Goal: Task Accomplishment & Management: Manage account settings

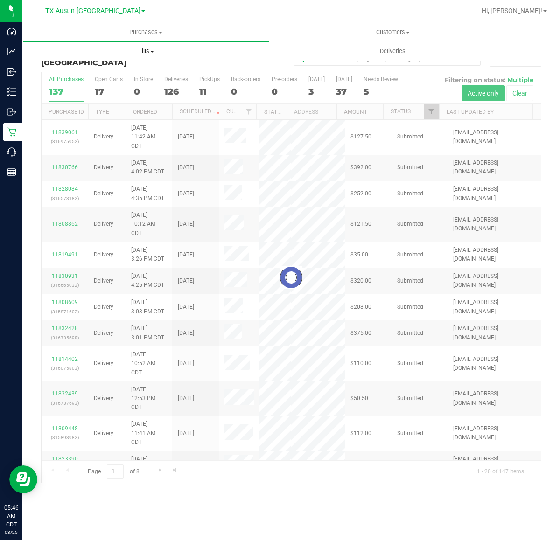
click at [147, 52] on span "Tills" at bounding box center [146, 51] width 246 height 8
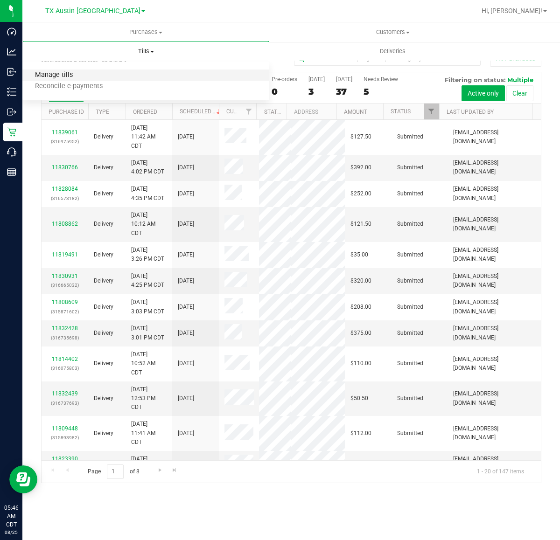
click at [58, 75] on span "Manage tills" at bounding box center [53, 75] width 63 height 8
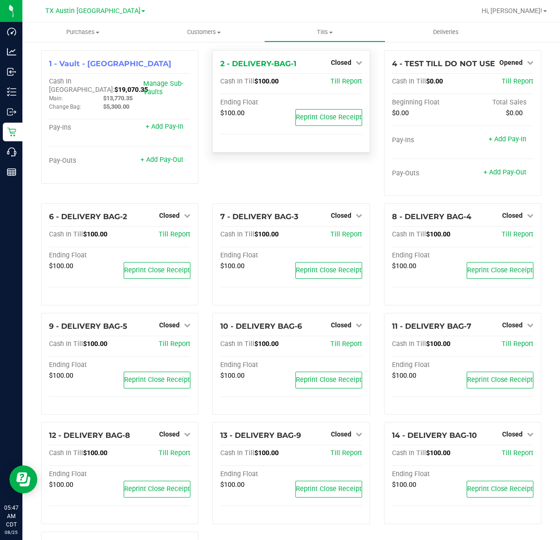
click at [337, 57] on div "Closed" at bounding box center [346, 62] width 31 height 11
click at [334, 64] on span "Closed" at bounding box center [341, 62] width 21 height 7
click at [334, 83] on link "Open Till" at bounding box center [340, 81] width 25 height 7
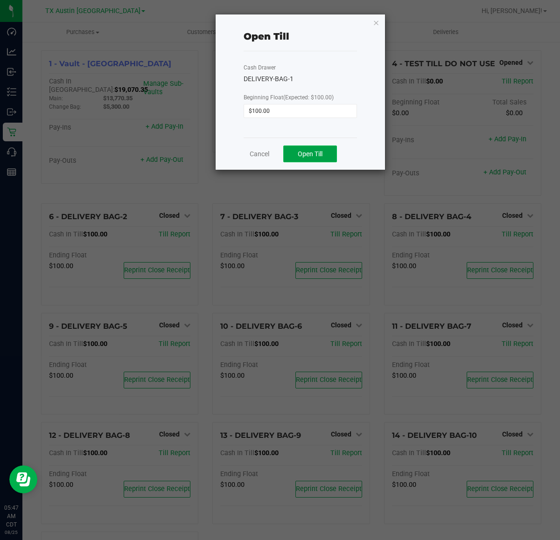
click at [309, 150] on span "Open Till" at bounding box center [310, 153] width 25 height 7
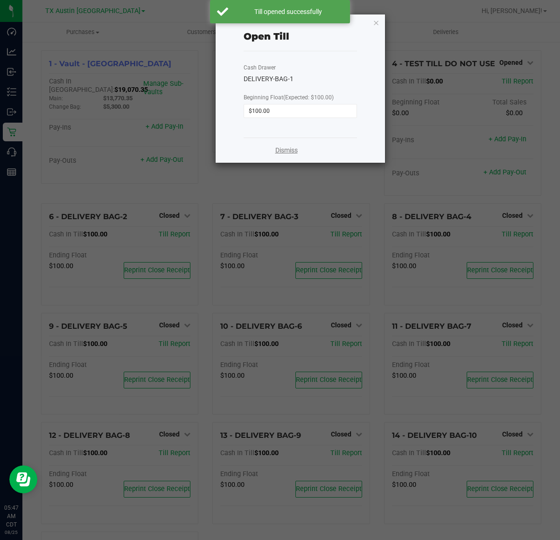
click at [290, 151] on link "Dismiss" at bounding box center [286, 151] width 22 height 10
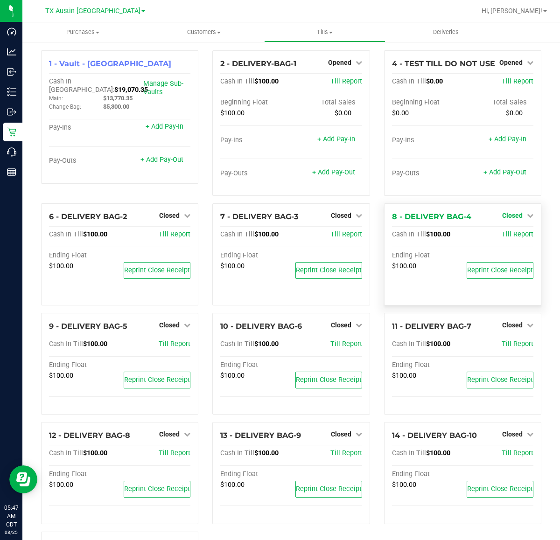
click at [504, 217] on span "Closed" at bounding box center [512, 215] width 21 height 7
click at [504, 238] on link "Open Till" at bounding box center [511, 234] width 25 height 7
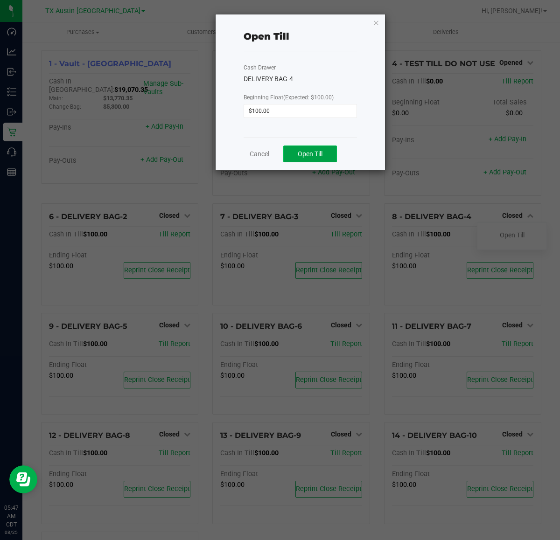
click at [318, 153] on span "Open Till" at bounding box center [310, 153] width 25 height 7
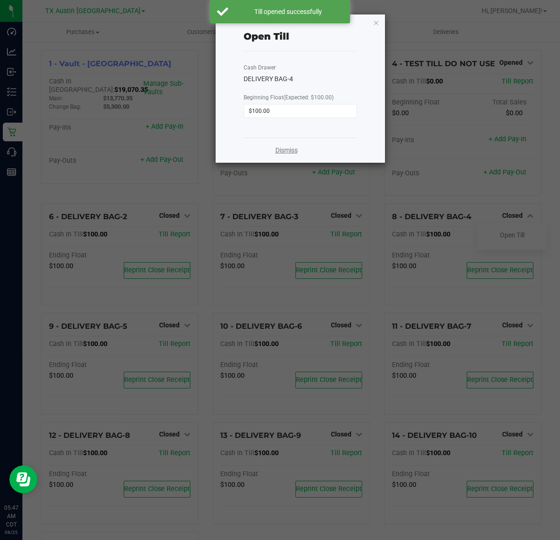
click at [292, 154] on link "Dismiss" at bounding box center [286, 151] width 22 height 10
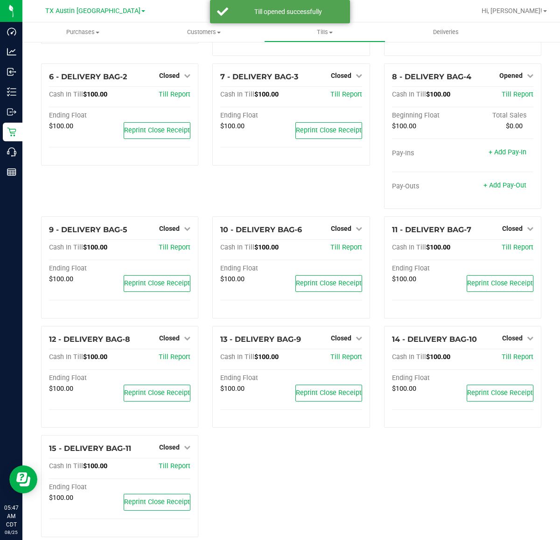
scroll to position [155, 0]
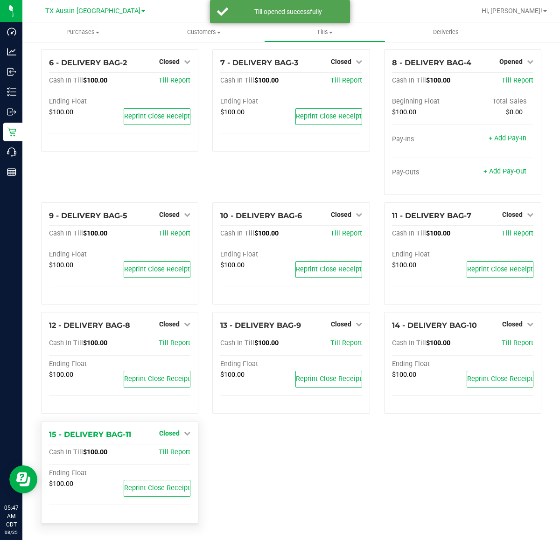
click at [171, 434] on span "Closed" at bounding box center [169, 433] width 21 height 7
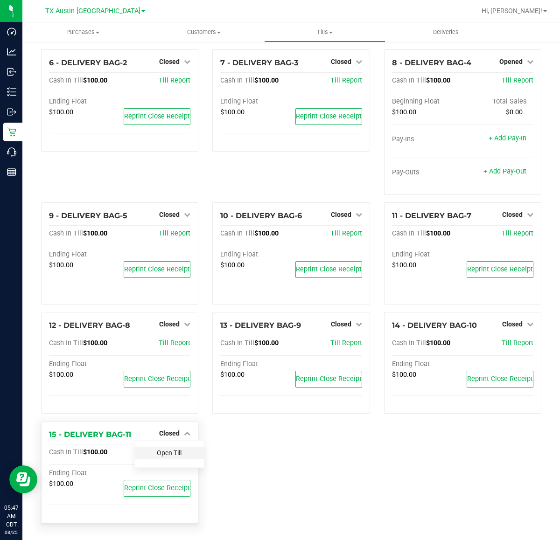
click at [166, 456] on link "Open Till" at bounding box center [169, 452] width 25 height 7
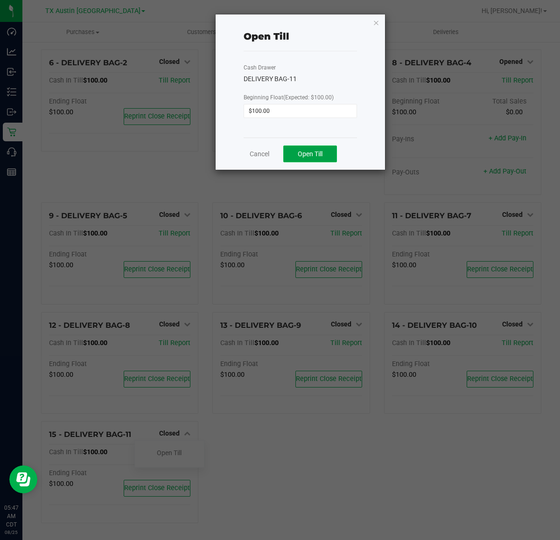
click at [323, 152] on button "Open Till" at bounding box center [310, 154] width 54 height 17
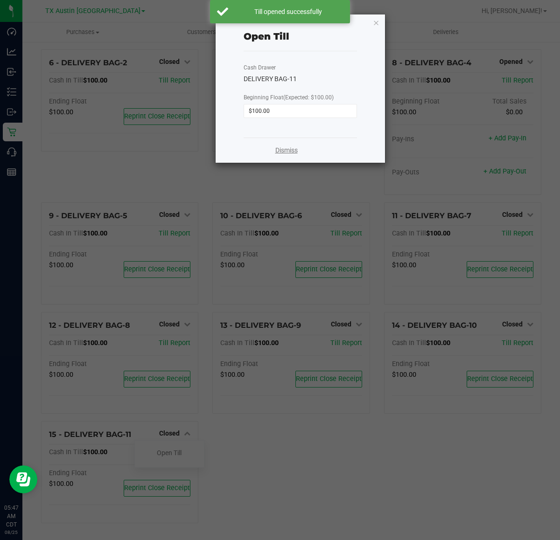
click at [278, 150] on link "Dismiss" at bounding box center [286, 151] width 22 height 10
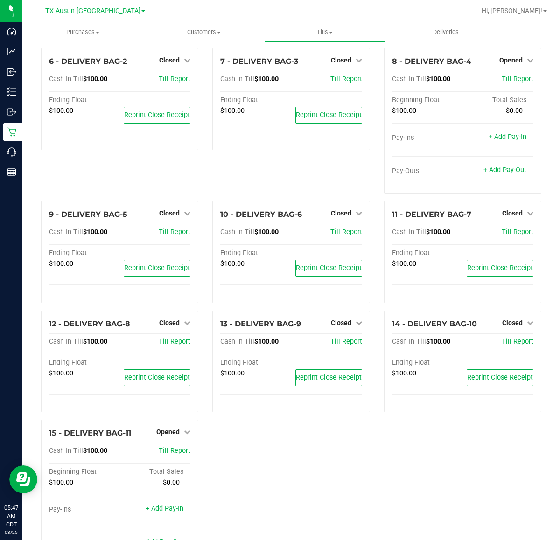
scroll to position [0, 0]
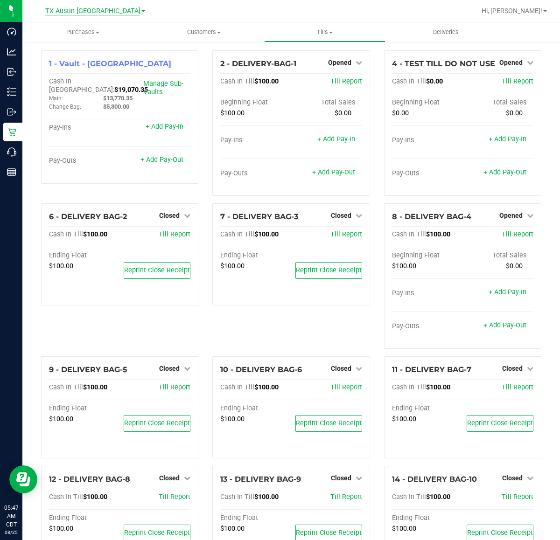
click at [105, 12] on span "TX Austin [GEOGRAPHIC_DATA]" at bounding box center [92, 11] width 95 height 8
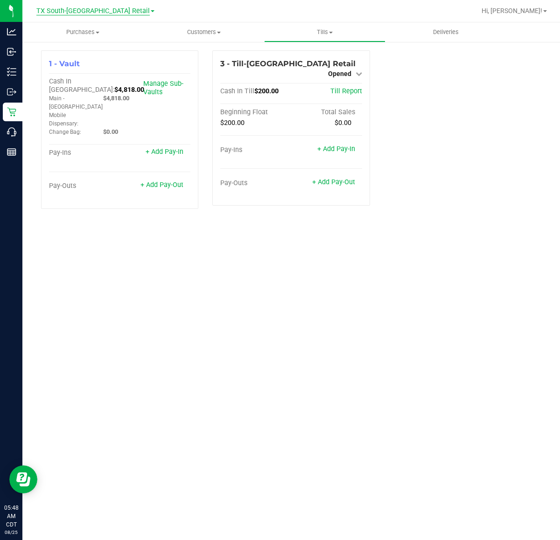
click at [106, 10] on span "TX South-[GEOGRAPHIC_DATA] Retail" at bounding box center [92, 11] width 113 height 8
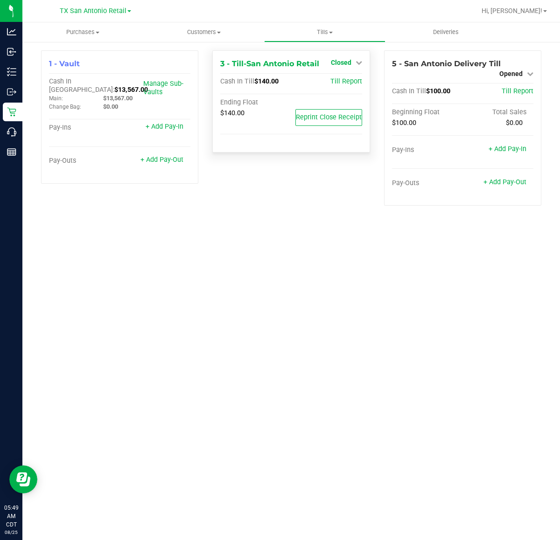
click at [355, 61] on icon at bounding box center [358, 62] width 7 height 7
click at [339, 85] on link "Open Till" at bounding box center [340, 81] width 25 height 7
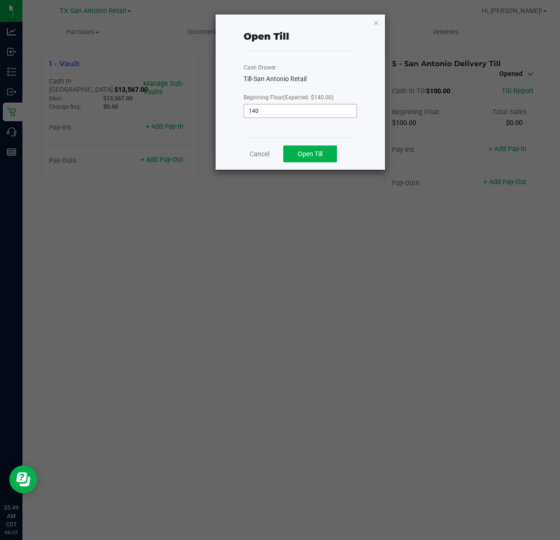
click at [301, 112] on input "140" at bounding box center [300, 110] width 112 height 13
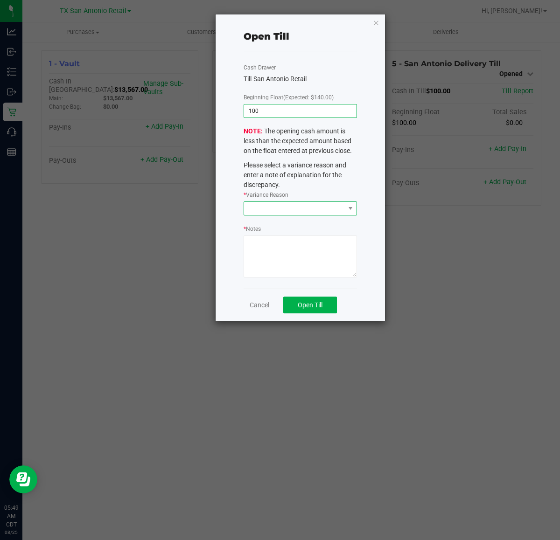
type input "$100.00"
click at [299, 210] on span at bounding box center [294, 208] width 101 height 13
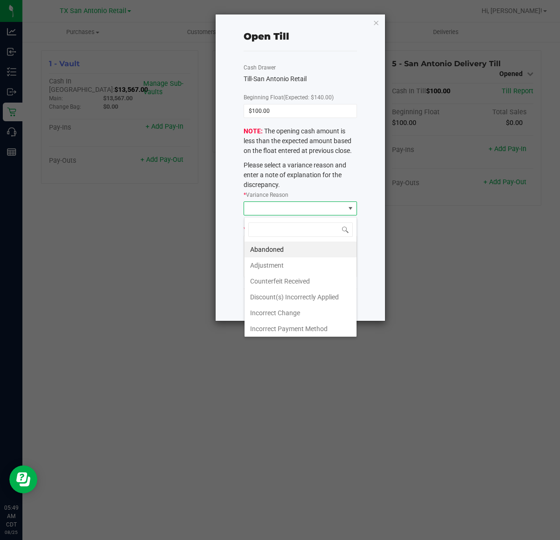
scroll to position [14, 112]
click at [265, 266] on li "Adjustment" at bounding box center [300, 265] width 112 height 16
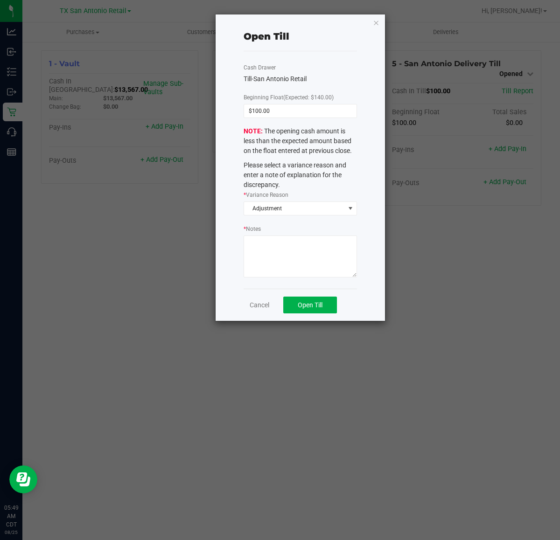
click at [266, 249] on textarea "* Notes" at bounding box center [299, 257] width 113 height 42
type textarea "Vault was incorrectly closed with the incorrect float, resulting in a"
click at [292, 115] on input "100" at bounding box center [300, 110] width 112 height 13
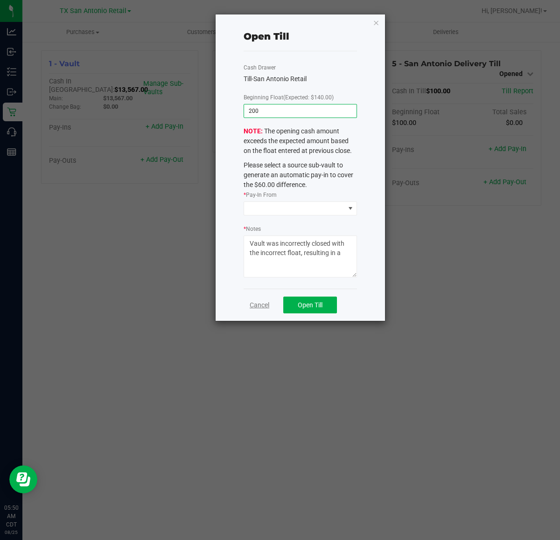
type input "$200.00"
click at [259, 307] on link "Cancel" at bounding box center [259, 305] width 20 height 10
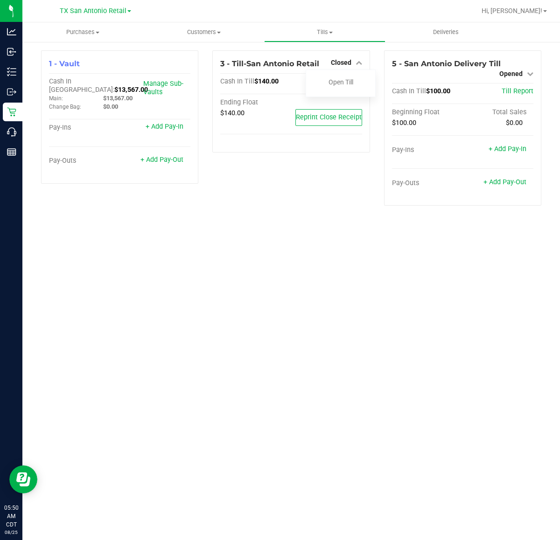
click at [182, 255] on div "Purchases Summary of purchases Fulfillment All purchases Customers All customer…" at bounding box center [290, 281] width 537 height 518
click at [110, 14] on span "TX San Antonio Retail" at bounding box center [93, 11] width 67 height 8
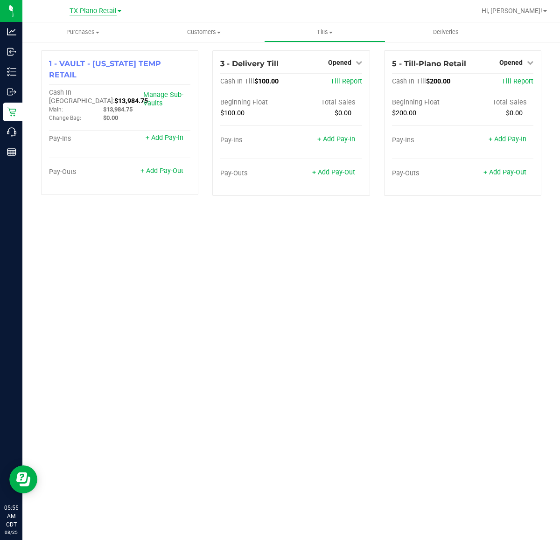
click at [104, 10] on span "TX Plano Retail" at bounding box center [92, 11] width 47 height 8
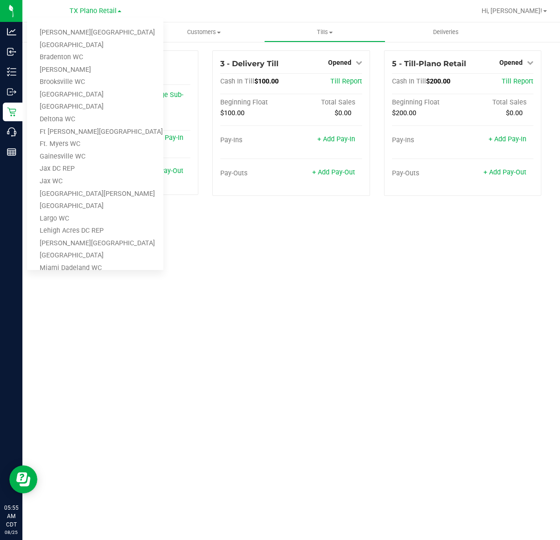
click at [249, 253] on div "Purchases Summary of purchases Fulfillment All purchases Customers All customer…" at bounding box center [290, 281] width 537 height 518
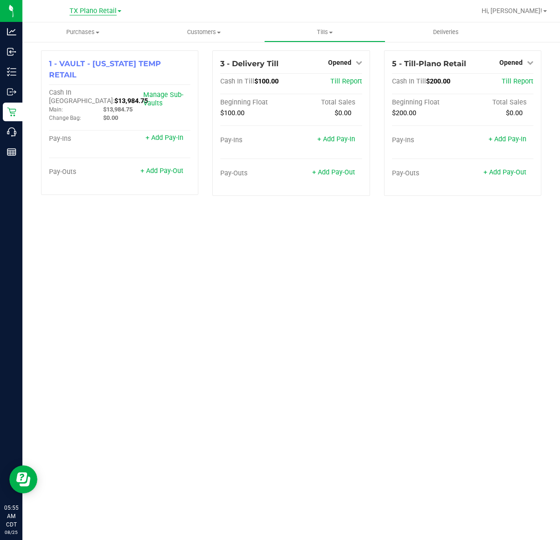
click at [99, 12] on span "TX Plano Retail" at bounding box center [92, 11] width 47 height 8
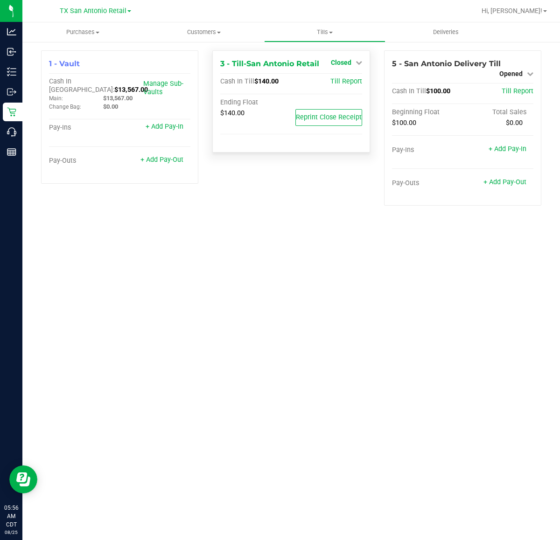
click at [347, 61] on span "Closed" at bounding box center [341, 62] width 21 height 7
click at [343, 81] on link "Open Till" at bounding box center [340, 81] width 25 height 7
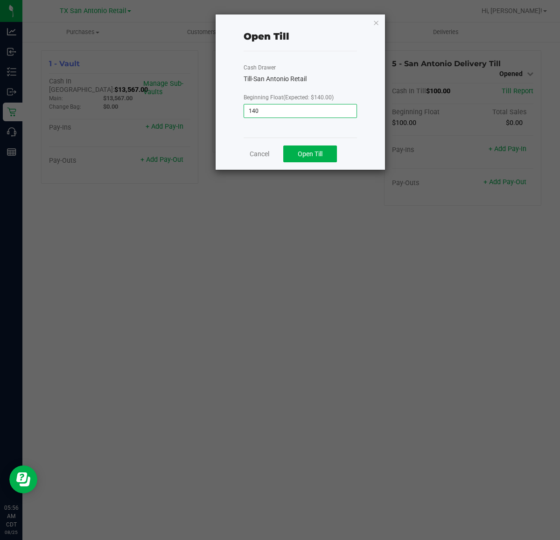
click at [294, 106] on input "140" at bounding box center [300, 110] width 112 height 13
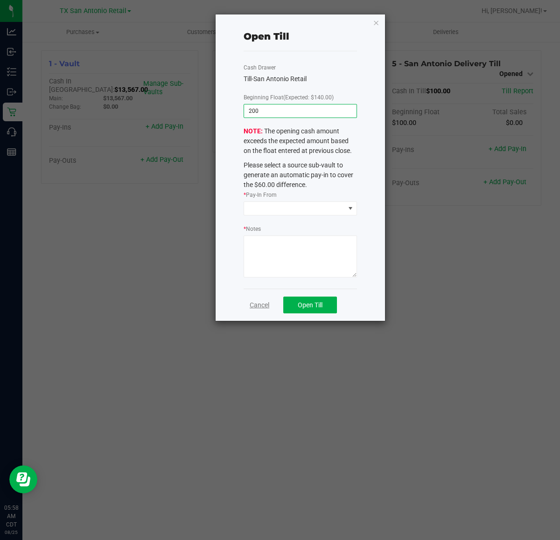
type input "$200.00"
click at [256, 304] on link "Cancel" at bounding box center [259, 305] width 20 height 10
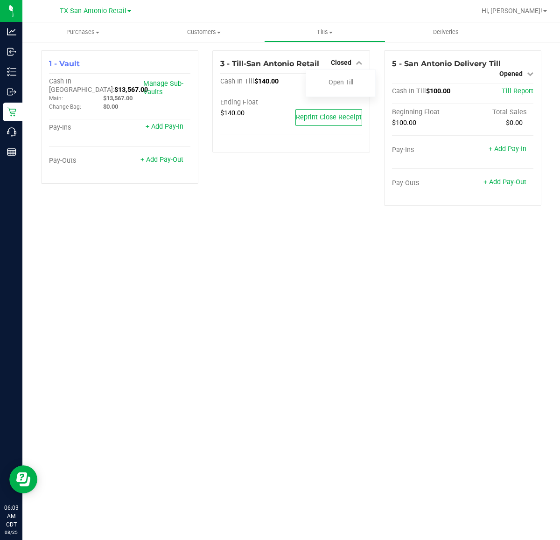
click at [501, 263] on div "Purchases Summary of purchases Fulfillment All purchases Customers All customer…" at bounding box center [290, 281] width 537 height 518
click at [109, 453] on div "Purchases Summary of purchases Fulfillment All purchases Customers All customer…" at bounding box center [290, 281] width 537 height 518
click at [237, 383] on div "Purchases Summary of purchases Fulfillment All purchases Customers All customer…" at bounding box center [290, 281] width 537 height 518
click at [319, 238] on div "Purchases Summary of purchases Fulfillment All purchases Customers All customer…" at bounding box center [290, 281] width 537 height 518
click at [285, 248] on div "Purchases Summary of purchases Fulfillment All purchases Customers All customer…" at bounding box center [290, 281] width 537 height 518
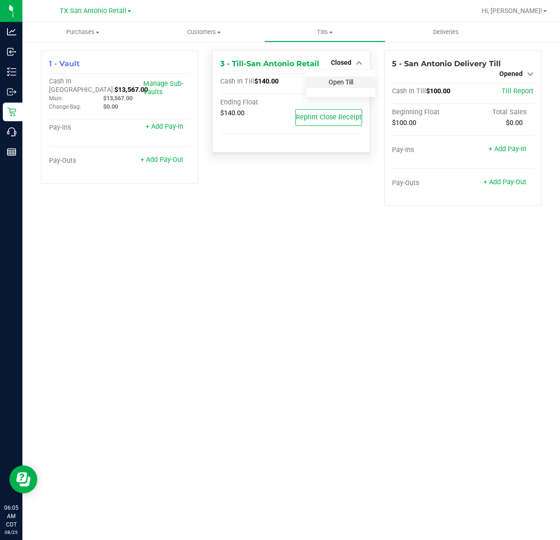
click at [339, 82] on link "Open Till" at bounding box center [340, 81] width 25 height 7
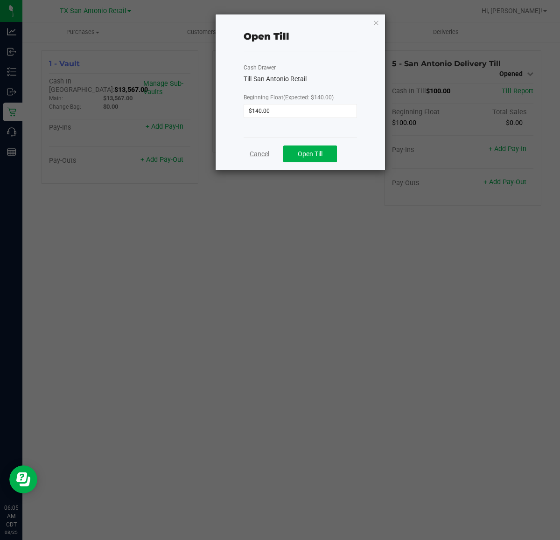
click at [260, 159] on link "Cancel" at bounding box center [259, 154] width 20 height 10
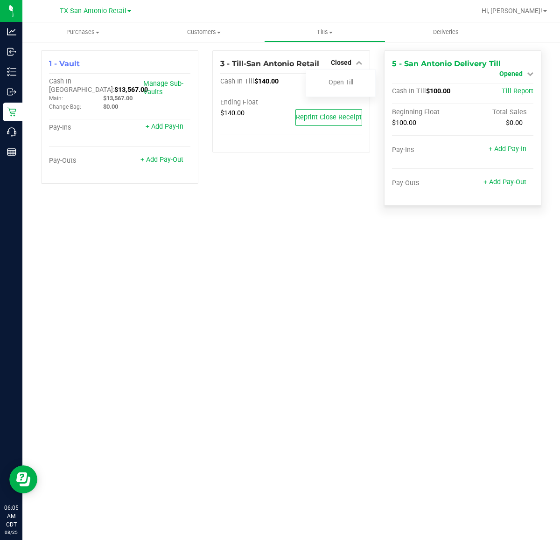
click at [518, 70] on span "Opened" at bounding box center [510, 73] width 23 height 7
click at [520, 83] on link "Close Till" at bounding box center [511, 81] width 25 height 7
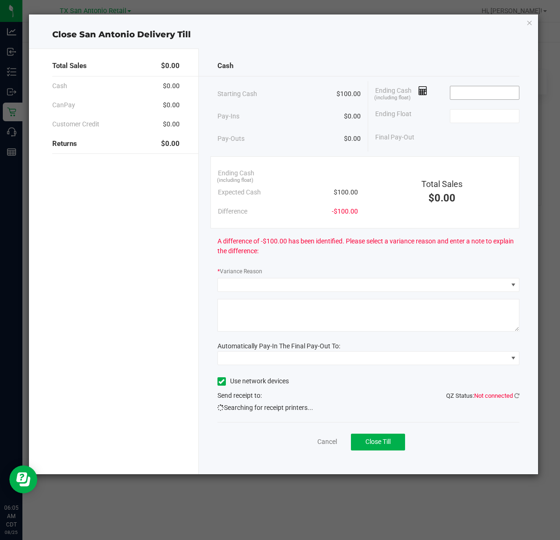
click at [484, 94] on input at bounding box center [484, 92] width 69 height 13
type input "$0.00"
click at [463, 119] on input at bounding box center [484, 116] width 69 height 13
type input "0"
type input "$100.00"
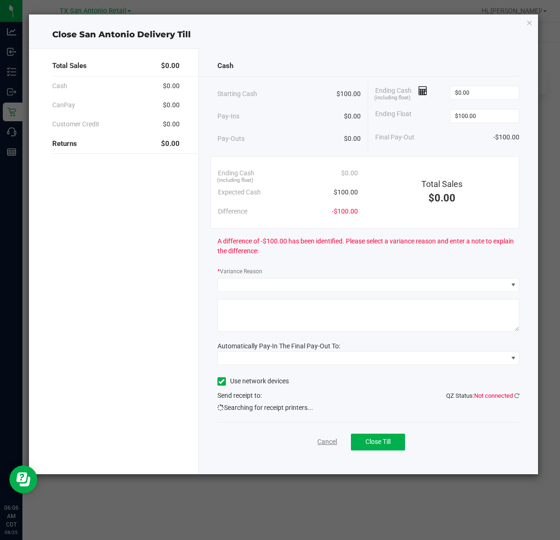
click at [323, 444] on link "Cancel" at bounding box center [327, 442] width 20 height 10
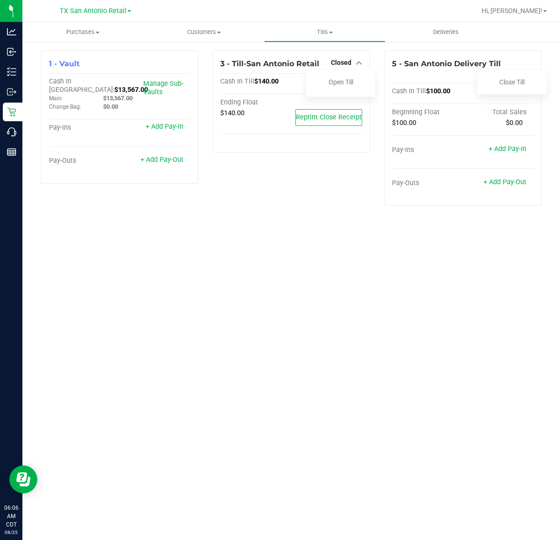
click at [291, 369] on div "Purchases Summary of purchases Fulfillment All purchases Customers All customer…" at bounding box center [290, 281] width 537 height 518
click at [531, 70] on icon at bounding box center [530, 73] width 7 height 7
click at [211, 291] on div "Purchases Summary of purchases Fulfillment All purchases Customers All customer…" at bounding box center [290, 281] width 537 height 518
click at [360, 62] on icon at bounding box center [358, 62] width 7 height 7
click at [222, 220] on div "Purchases Summary of purchases Fulfillment All purchases Customers All customer…" at bounding box center [290, 281] width 537 height 518
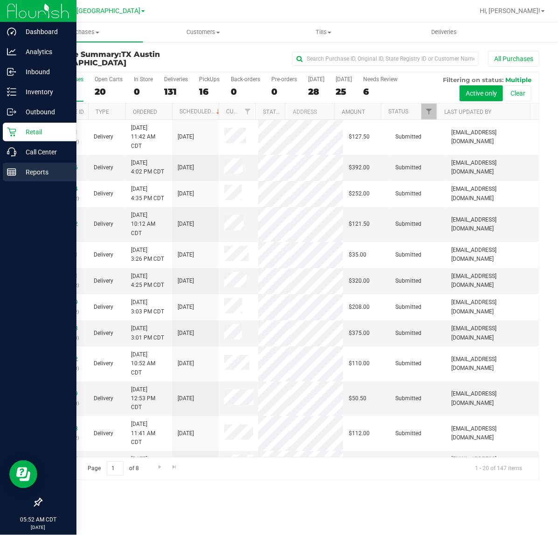
click at [14, 173] on icon at bounding box center [11, 171] width 9 height 9
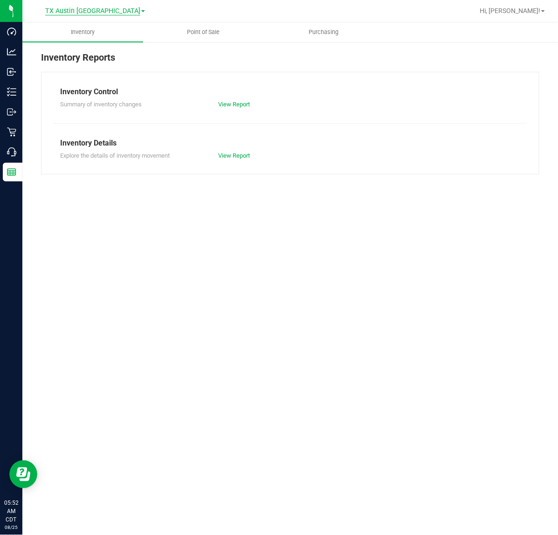
click at [93, 10] on span "TX Austin [GEOGRAPHIC_DATA]" at bounding box center [92, 11] width 95 height 8
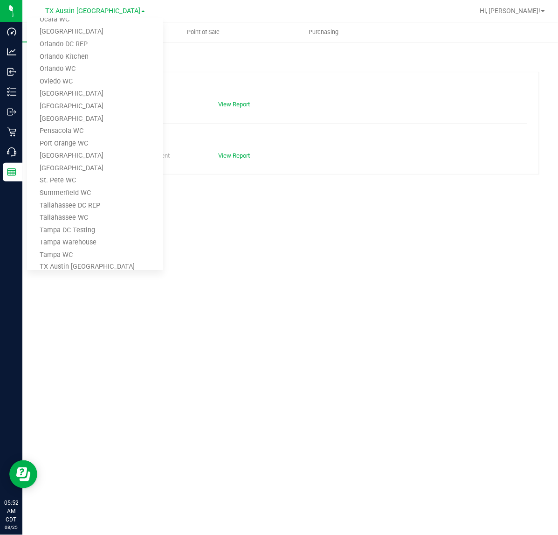
scroll to position [408, 0]
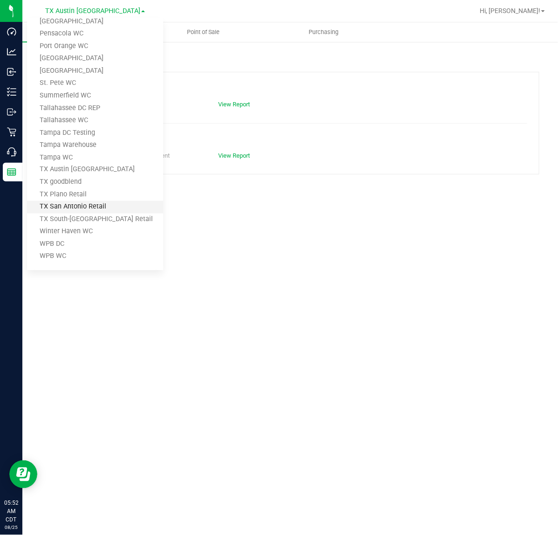
click at [90, 208] on link "TX San Antonio Retail" at bounding box center [95, 207] width 136 height 13
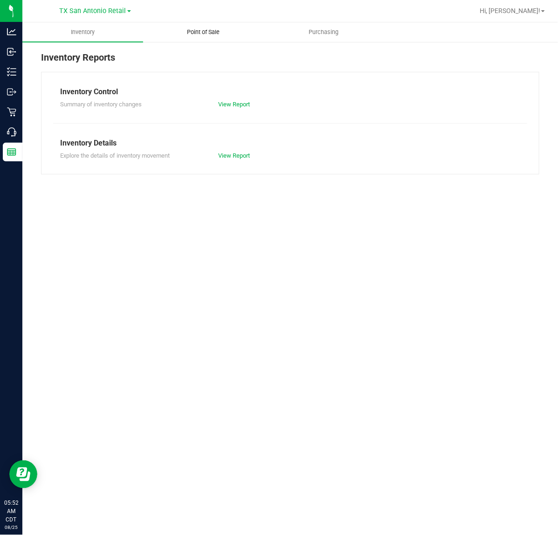
click at [203, 29] on span "Point of Sale" at bounding box center [203, 32] width 58 height 8
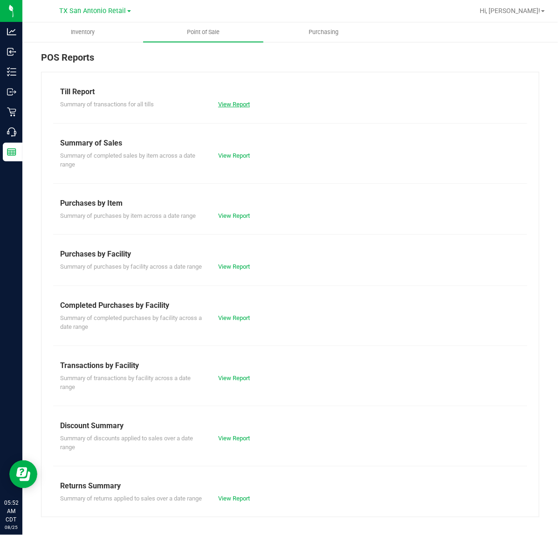
click at [229, 105] on link "View Report" at bounding box center [234, 104] width 32 height 7
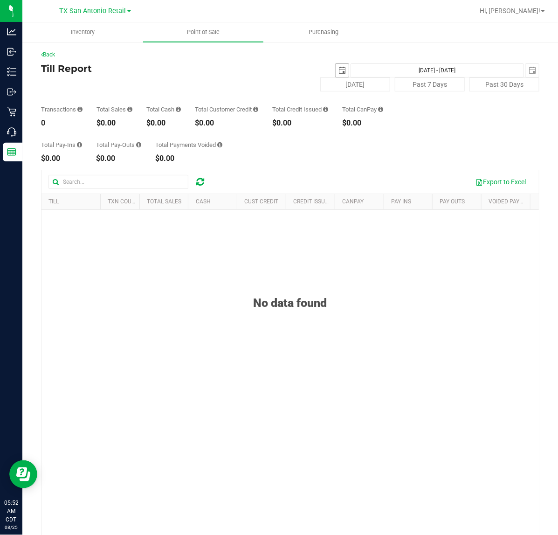
click at [339, 69] on span "select" at bounding box center [342, 70] width 7 height 7
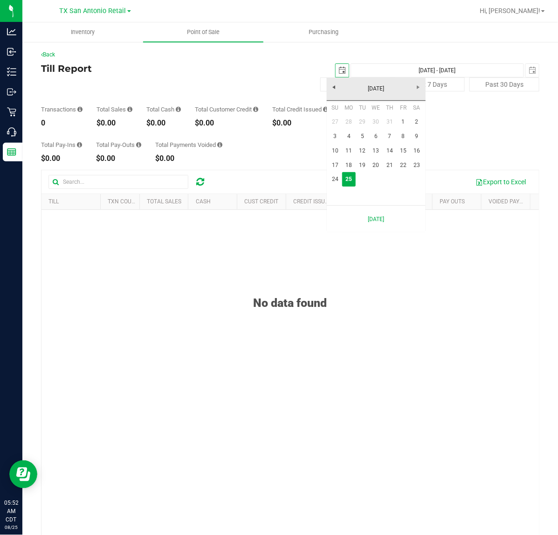
scroll to position [0, 23]
click at [341, 176] on link "24" at bounding box center [336, 179] width 14 height 14
type input "2025-08-24"
type input "Aug 24, 2025 - Aug 25, 2025"
